Goal: Information Seeking & Learning: Learn about a topic

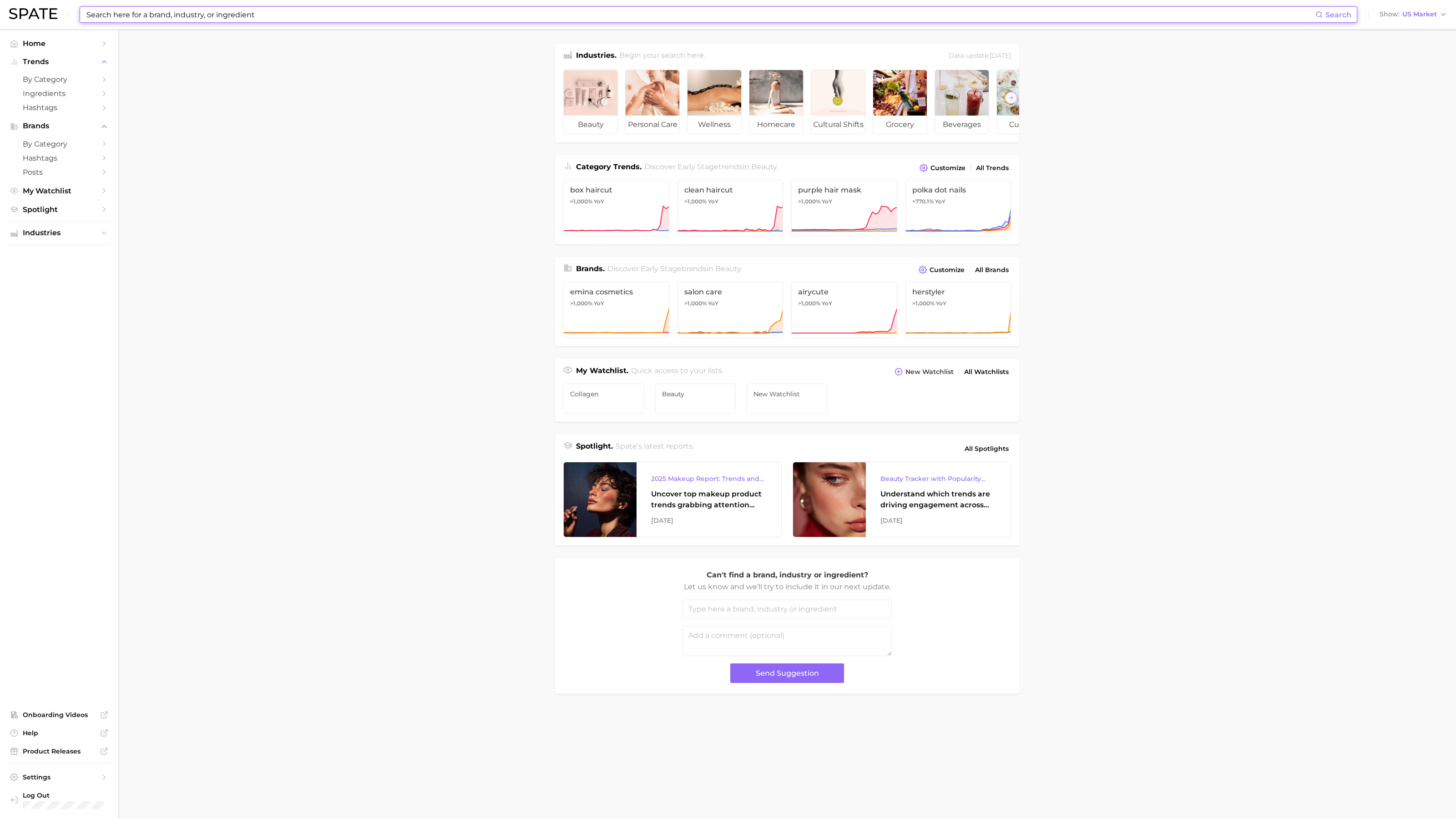
click at [214, 17] on input at bounding box center [701, 14] width 1230 height 15
type input "h"
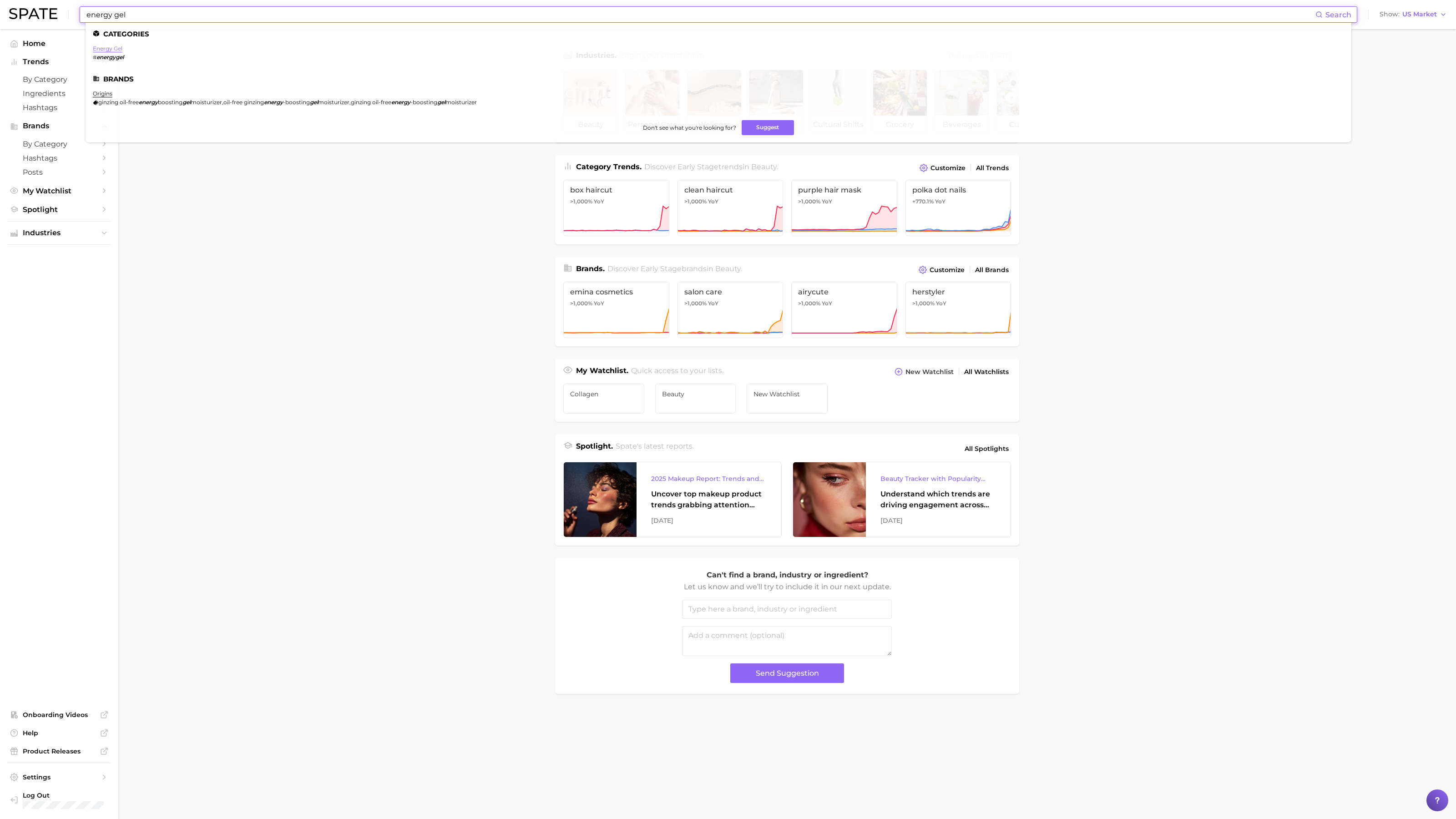
type input "energy gel"
click at [115, 49] on link "energy gel" at bounding box center [107, 48] width 30 height 7
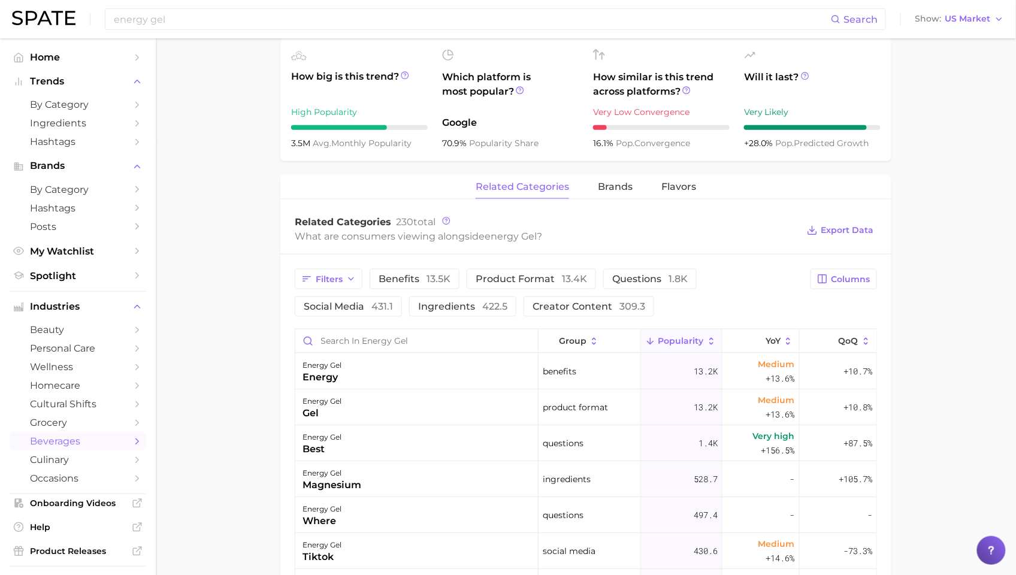
scroll to position [430, 0]
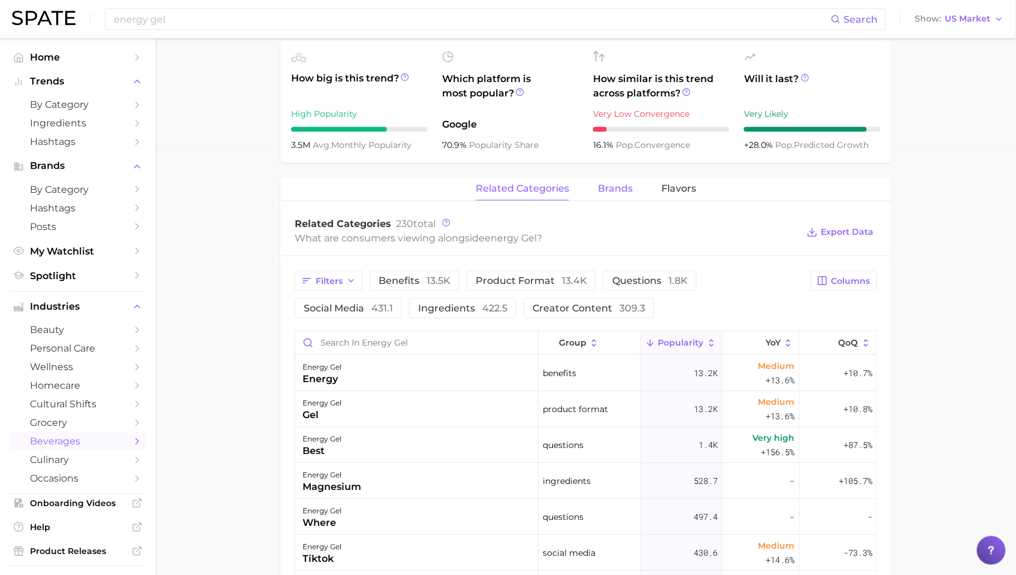
click at [621, 194] on span "brands" at bounding box center [615, 188] width 35 height 11
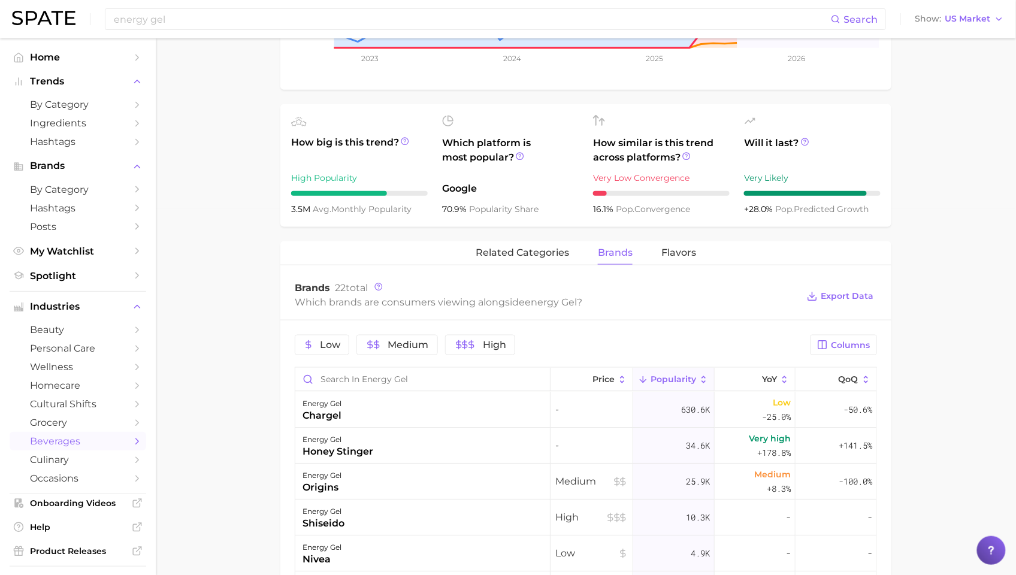
scroll to position [0, 0]
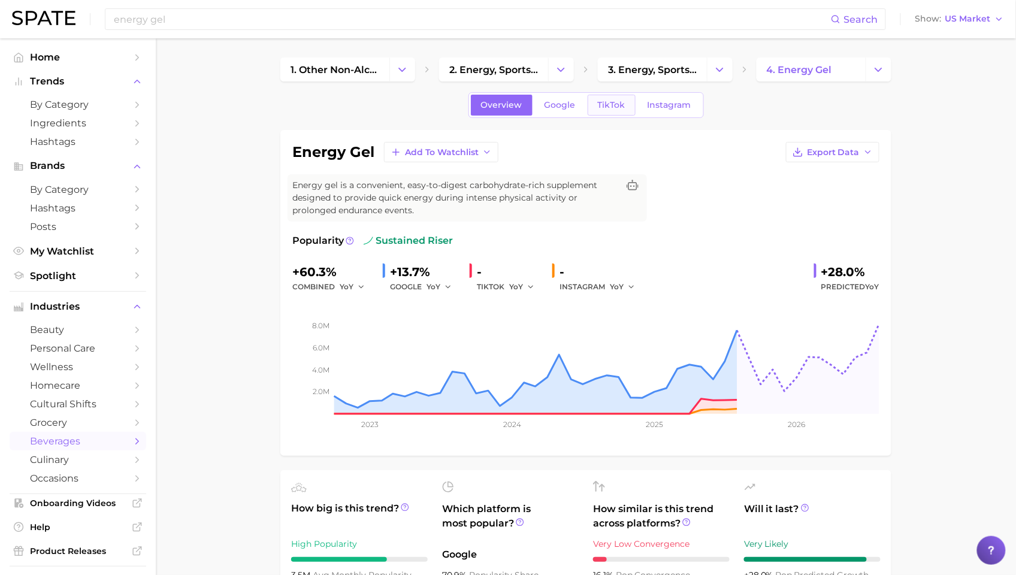
click at [598, 108] on span "TikTok" at bounding box center [612, 105] width 28 height 10
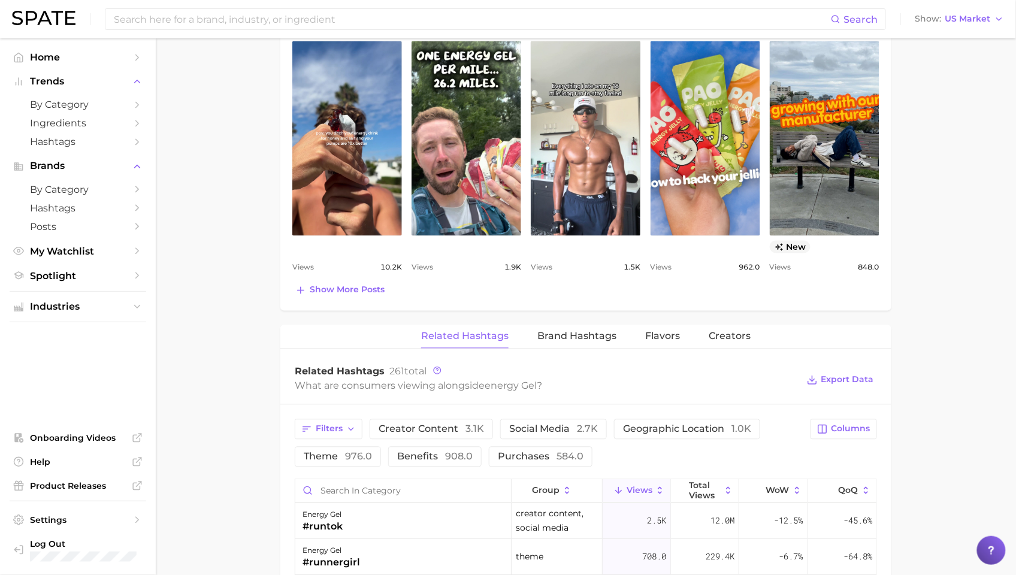
scroll to position [708, 0]
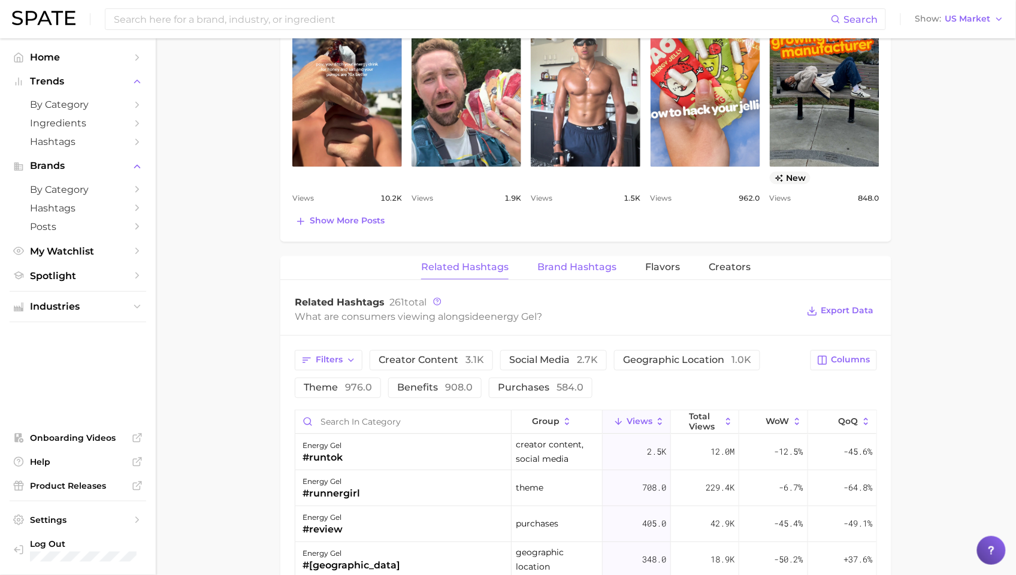
click at [568, 267] on span "Brand Hashtags" at bounding box center [577, 267] width 79 height 11
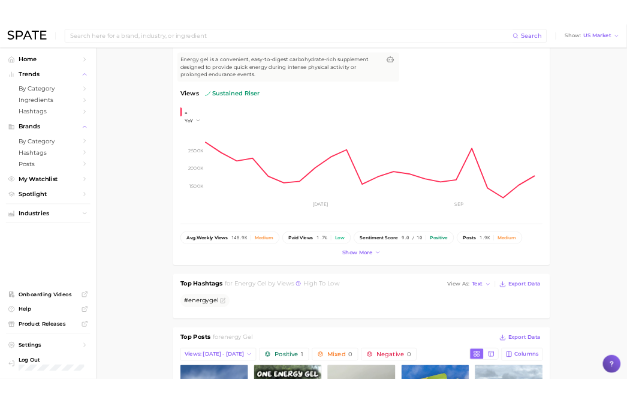
scroll to position [0, 0]
